Goal: Information Seeking & Learning: Learn about a topic

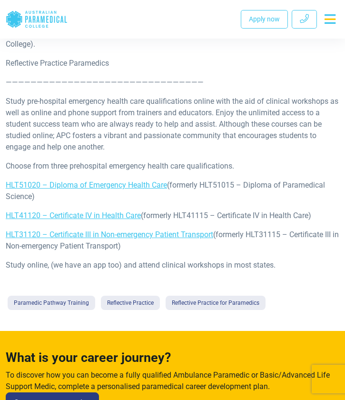
scroll to position [941, 0]
click at [111, 133] on p "Study pre-hospital emergency health care qualifications online with the aid of …" at bounding box center [173, 124] width 334 height 57
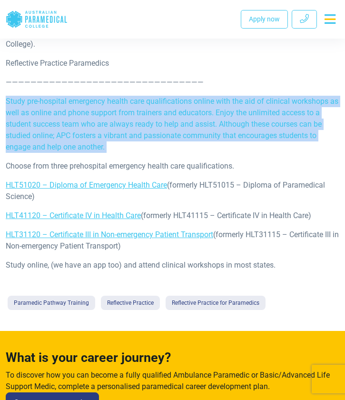
click at [110, 135] on p "Study pre-hospital emergency health care qualifications online with the aid of …" at bounding box center [173, 124] width 334 height 57
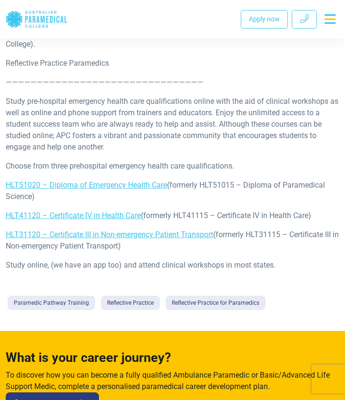
click at [110, 135] on p "Study pre-hospital emergency health care qualifications online with the aid of …" at bounding box center [173, 124] width 334 height 57
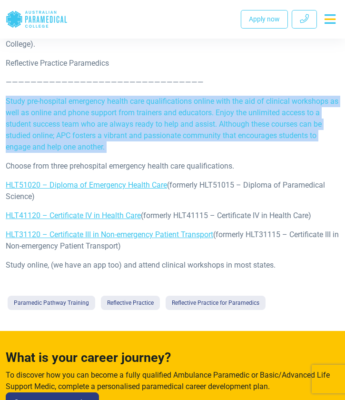
click at [110, 135] on p "Study pre-hospital emergency health care qualifications online with the aid of …" at bounding box center [173, 124] width 334 height 57
click at [109, 148] on p "Study pre-hospital emergency health care qualifications online with the aid of …" at bounding box center [173, 124] width 334 height 57
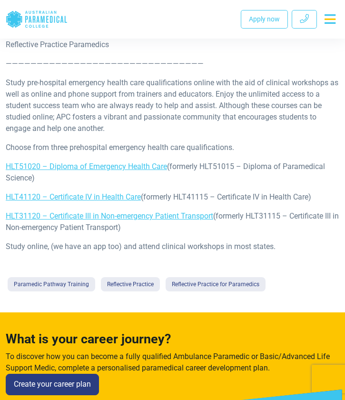
scroll to position [962, 0]
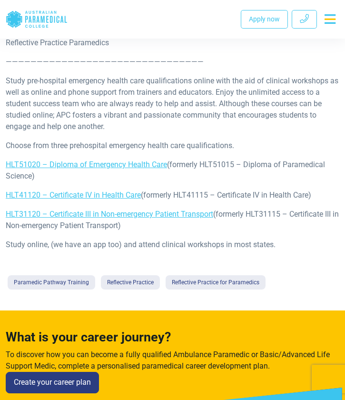
click at [109, 148] on p "Choose from three prehospital emergency health care qualifications." at bounding box center [173, 145] width 334 height 11
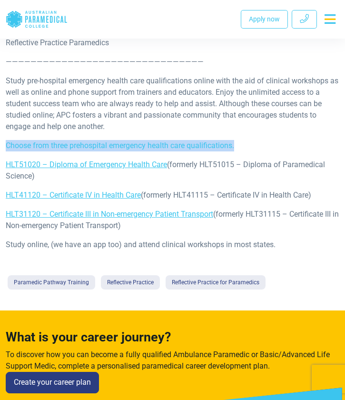
click at [164, 190] on p "HLT41120 – Certificate IV in Health Care (formerly HLT41115 – Certificate IV in…" at bounding box center [173, 195] width 334 height 11
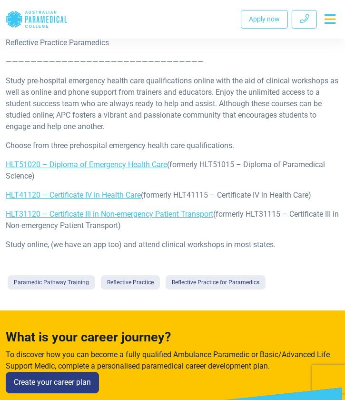
click at [164, 190] on p "HLT41120 – Certificate IV in Health Care (formerly HLT41115 – Certificate IV in…" at bounding box center [173, 195] width 334 height 11
click at [164, 197] on p "HLT41120 – Certificate IV in Health Care (formerly HLT41115 – Certificate IV in…" at bounding box center [173, 195] width 334 height 11
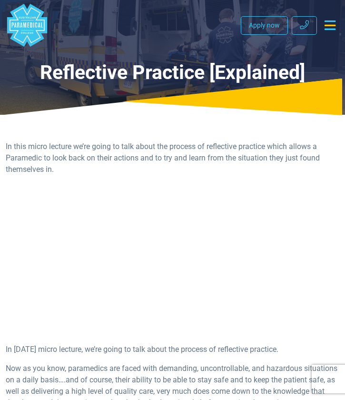
scroll to position [0, 0]
